Goal: Navigation & Orientation: Find specific page/section

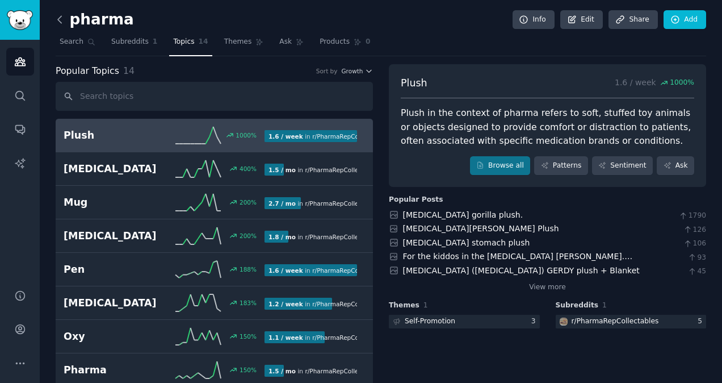
click at [61, 18] on icon at bounding box center [60, 20] width 12 height 12
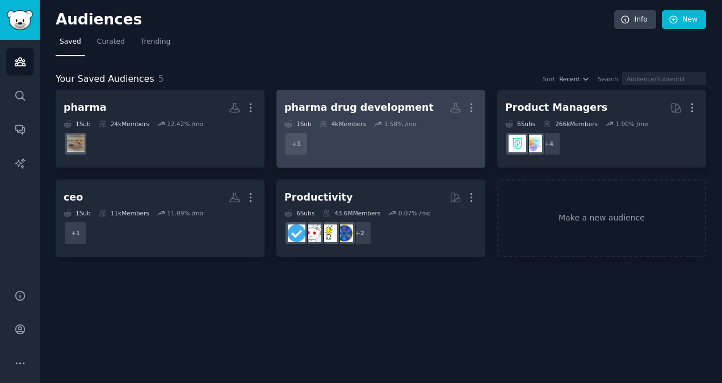
click at [385, 148] on dd "r/Drugs_and_Devices + 1" at bounding box center [380, 144] width 193 height 32
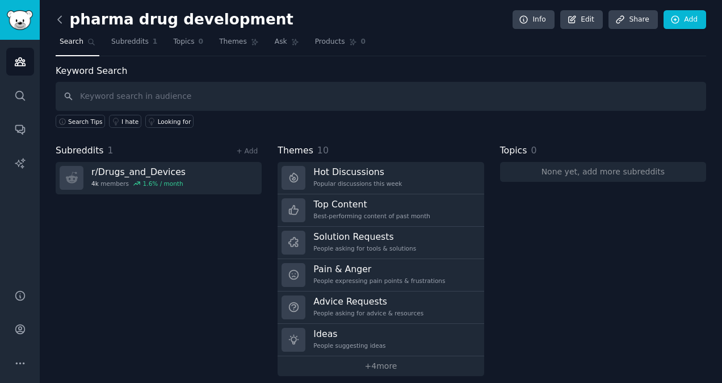
click at [57, 17] on icon at bounding box center [60, 20] width 12 height 12
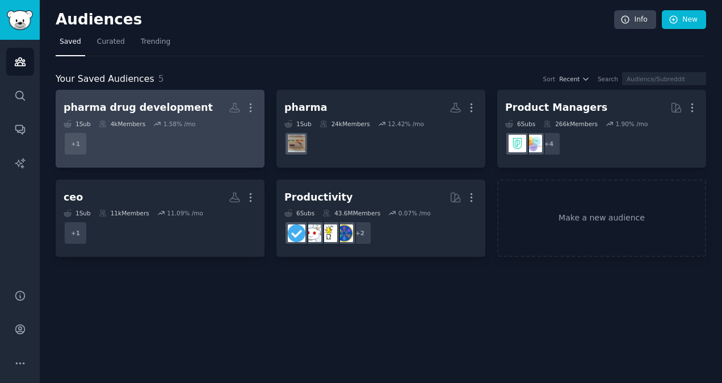
click at [174, 153] on dd "r/Drugs_and_Devices + 1" at bounding box center [160, 144] width 193 height 32
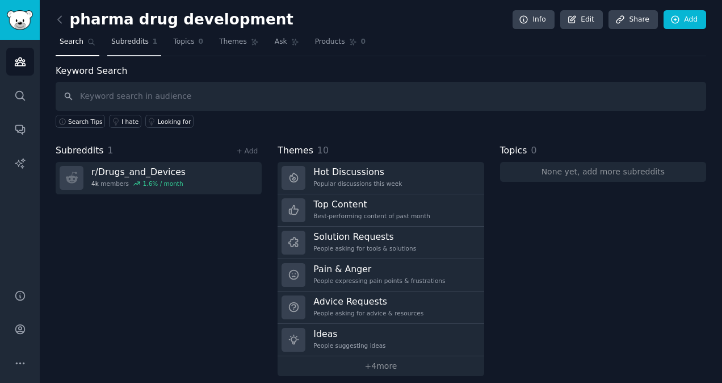
click at [131, 49] on link "Subreddits 1" at bounding box center [134, 44] width 54 height 23
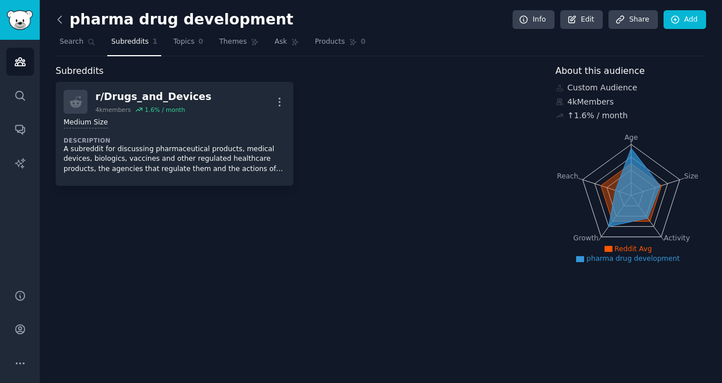
click at [59, 23] on icon at bounding box center [60, 20] width 12 height 12
